Goal: Transaction & Acquisition: Obtain resource

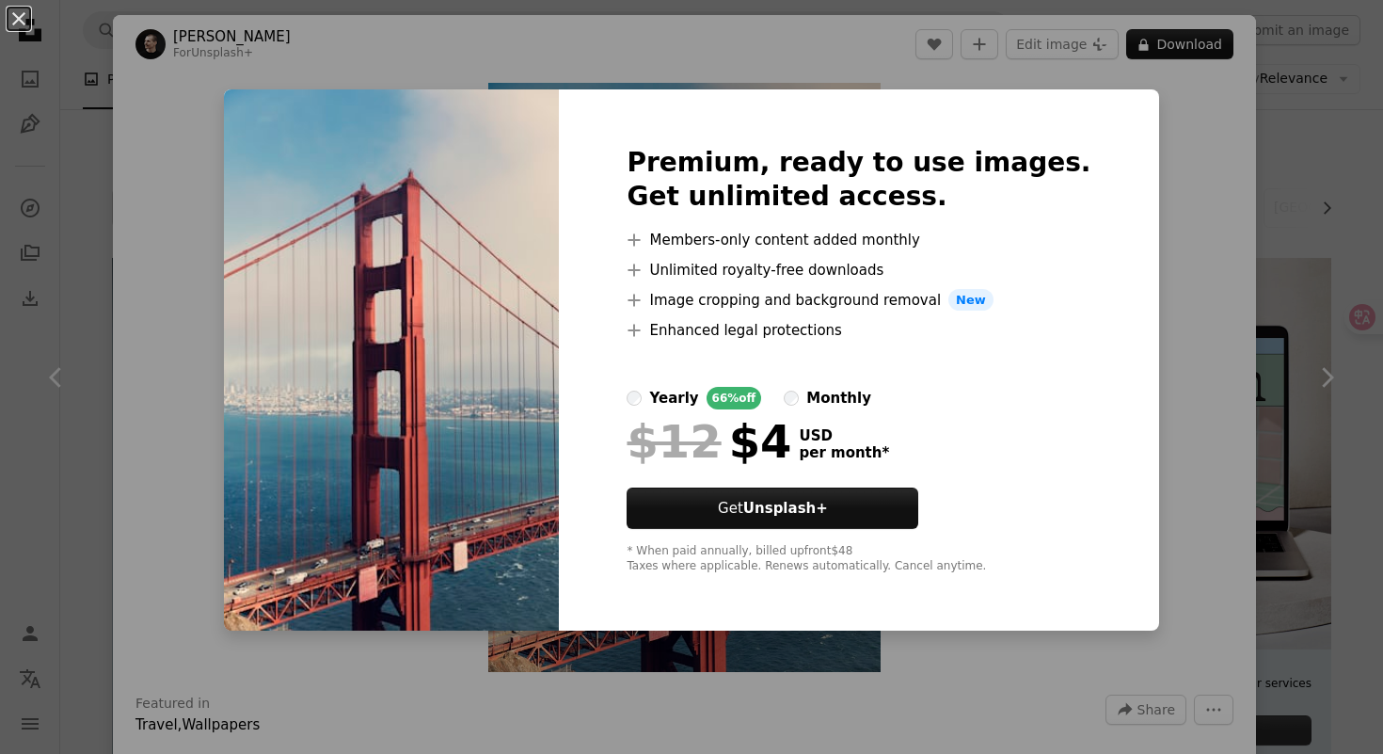
scroll to position [1940, 0]
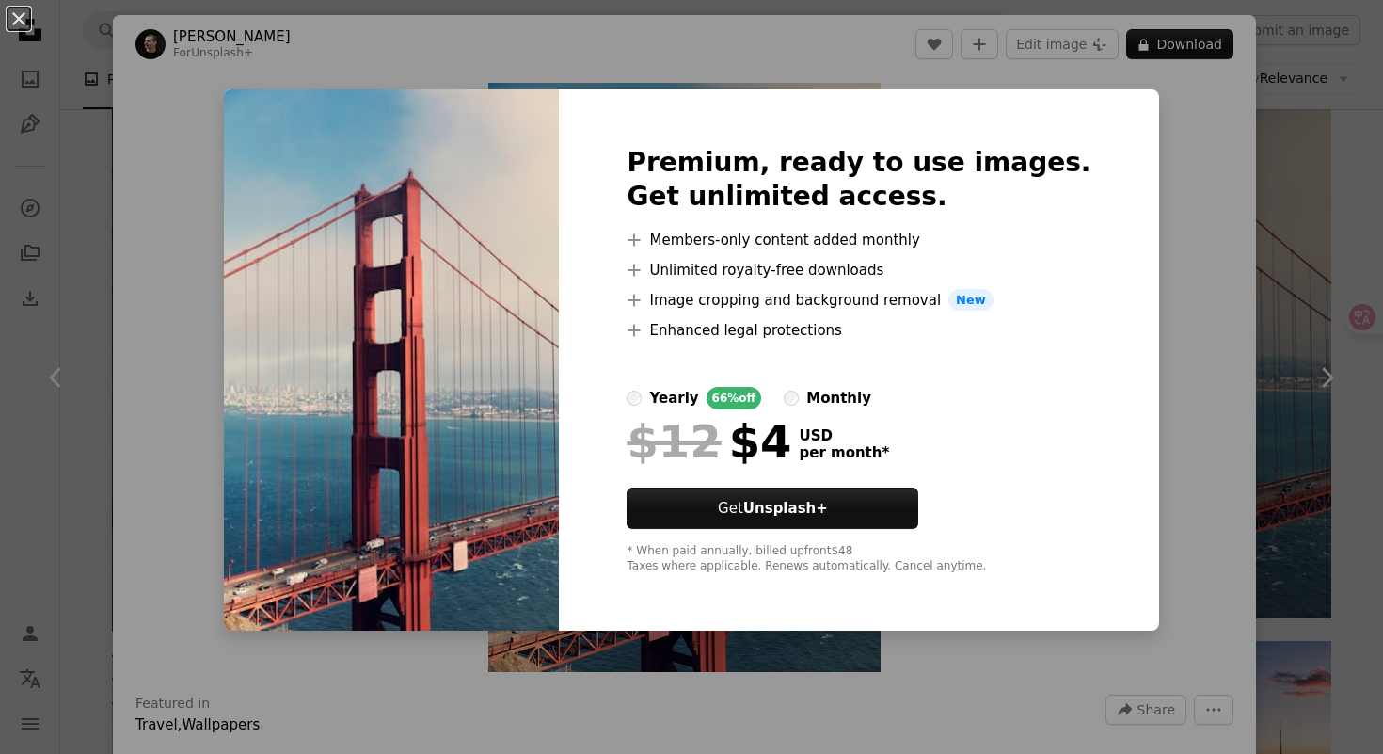
click at [1133, 131] on div "An X shape Premium, ready to use images. Get unlimited access. A plus sign Memb…" at bounding box center [691, 377] width 1383 height 754
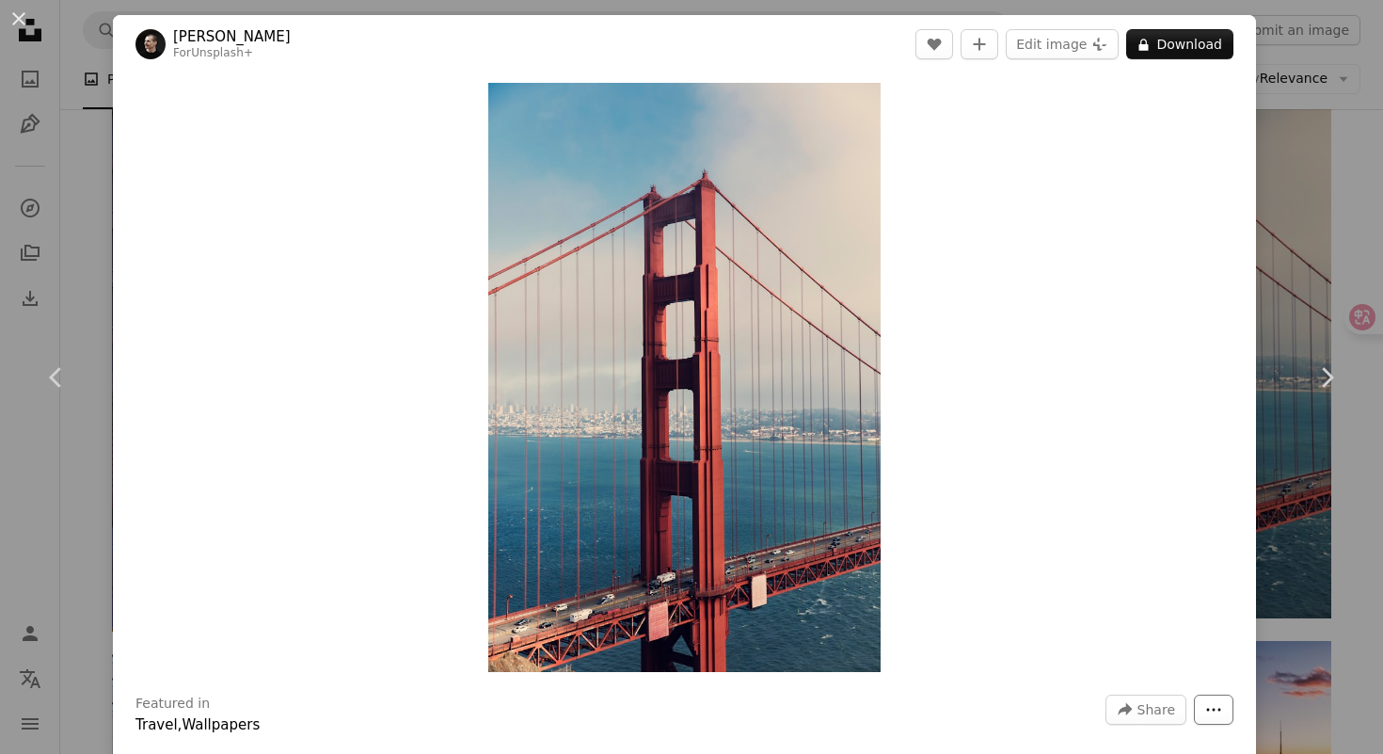
click at [1234, 720] on button "More Actions" at bounding box center [1214, 709] width 40 height 30
click at [1172, 573] on dialog "An X shape Chevron left Chevron right [PERSON_NAME] For Unsplash+ A heart A plu…" at bounding box center [691, 377] width 1383 height 754
click at [1175, 48] on button "A lock Download" at bounding box center [1179, 44] width 107 height 30
